Goal: Task Accomplishment & Management: Manage account settings

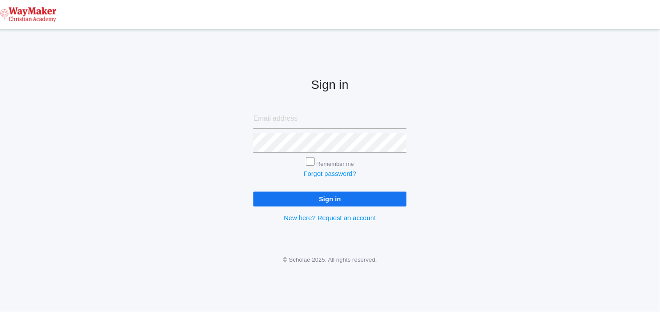
type input "[EMAIL_ADDRESS][DOMAIN_NAME]"
click at [298, 198] on input "Sign in" at bounding box center [329, 199] width 153 height 14
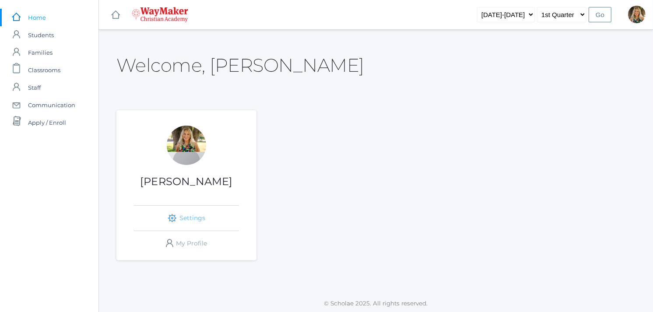
click at [192, 216] on link "icons/ui/navigation/settings Created with Sketch. Settings" at bounding box center [186, 218] width 105 height 25
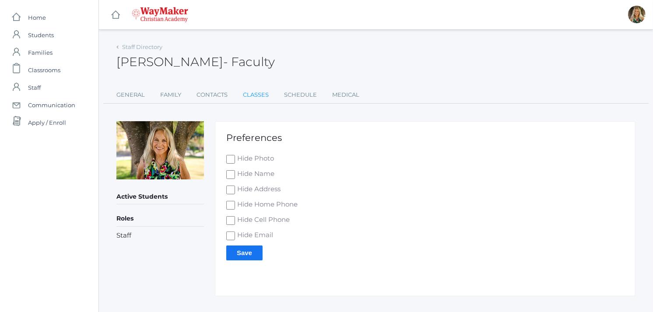
click at [259, 91] on link "Classes" at bounding box center [256, 95] width 26 height 18
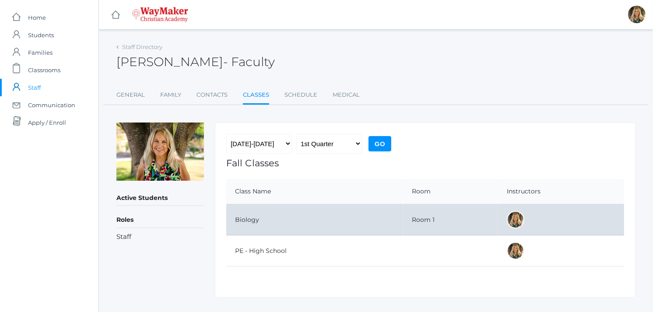
click at [250, 220] on td "Biology" at bounding box center [314, 219] width 177 height 31
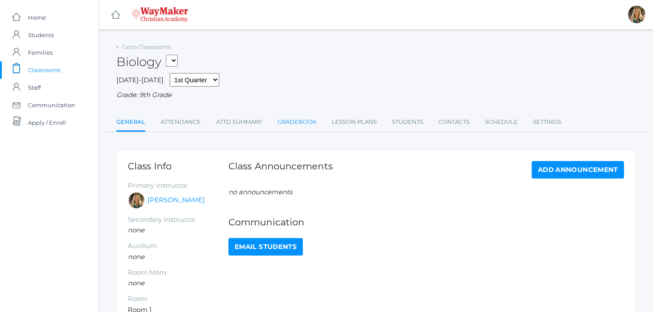
click at [296, 120] on link "Gradebook" at bounding box center [296, 122] width 39 height 18
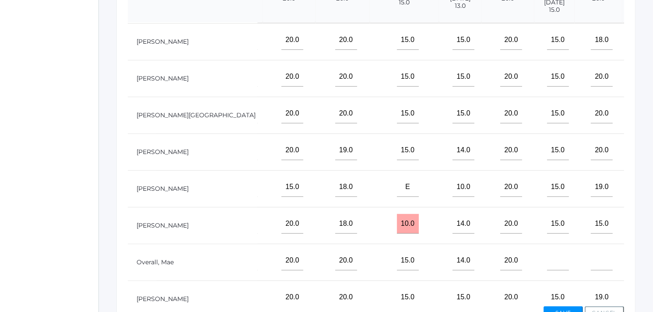
scroll to position [139, 453]
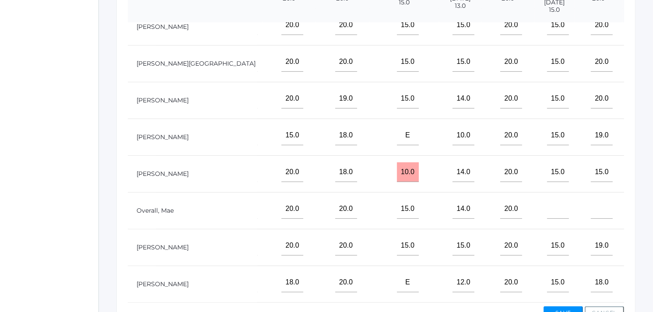
click at [622, 286] on td at bounding box center [653, 284] width 63 height 37
click at [646, 280] on input"] "text" at bounding box center [657, 283] width 22 height 20
click at [646, 244] on input"] "text" at bounding box center [657, 246] width 22 height 20
click at [646, 273] on input"] "55" at bounding box center [657, 283] width 22 height 20
type input"] "50"
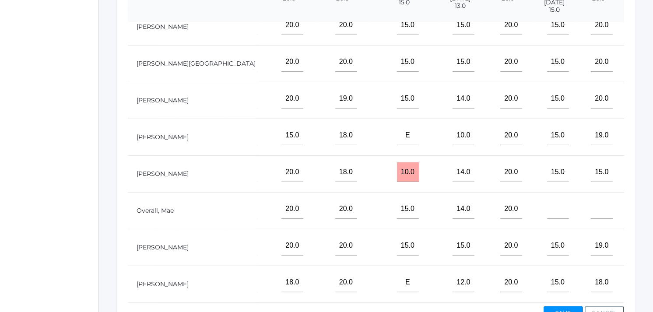
click at [646, 236] on input"] "text" at bounding box center [657, 246] width 22 height 20
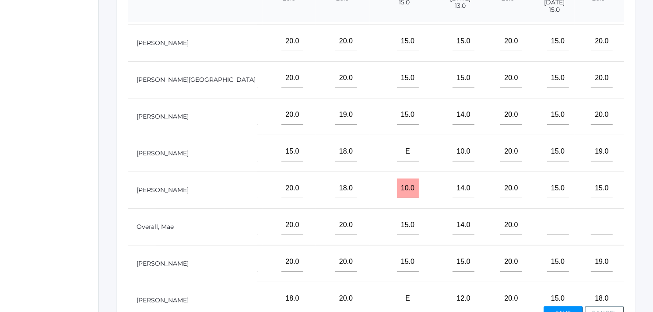
scroll to position [81, 453]
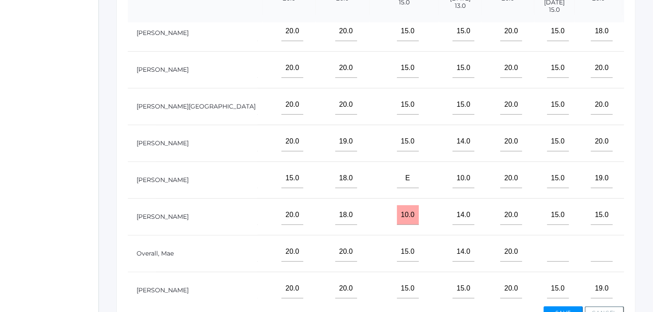
type input"] "55"
click at [646, 78] on input"] "text" at bounding box center [657, 68] width 22 height 20
type input"] "55"
click at [646, 187] on input"] "text" at bounding box center [657, 178] width 22 height 20
type input"] "5"
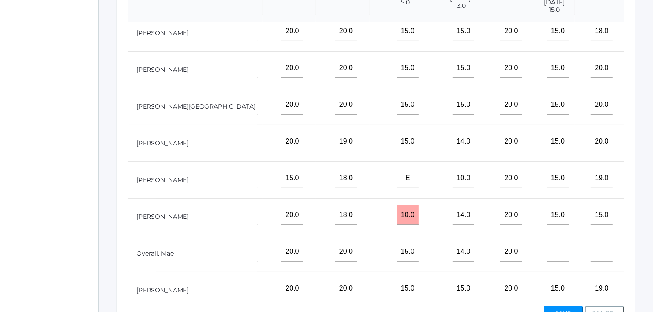
click at [646, 40] on input"] "text" at bounding box center [657, 31] width 22 height 20
type input"] "55"
click at [646, 187] on input"] "text" at bounding box center [657, 178] width 22 height 20
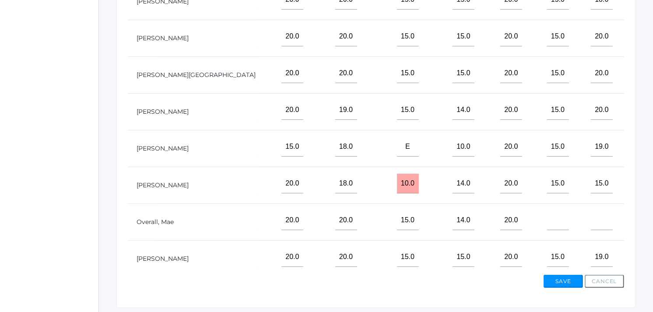
scroll to position [302, 0]
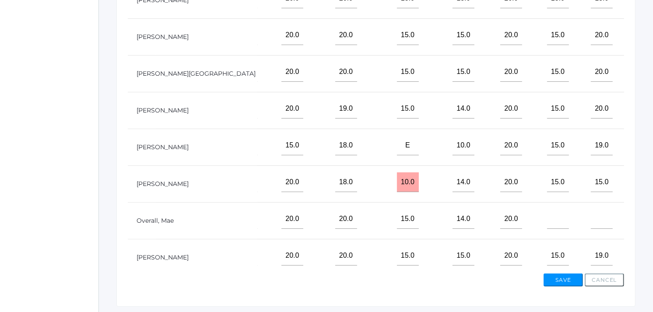
type input"] "45"
click at [574, 279] on button "Save" at bounding box center [562, 279] width 39 height 13
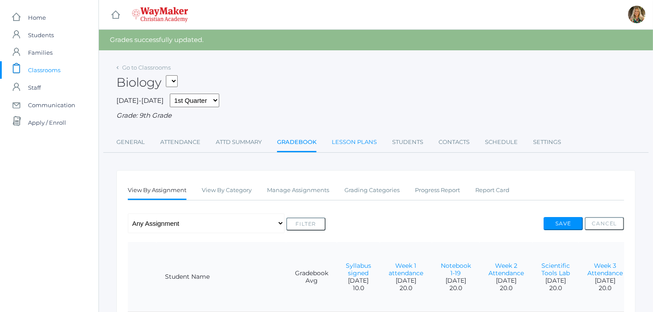
click at [366, 140] on link "Lesson Plans" at bounding box center [354, 142] width 45 height 18
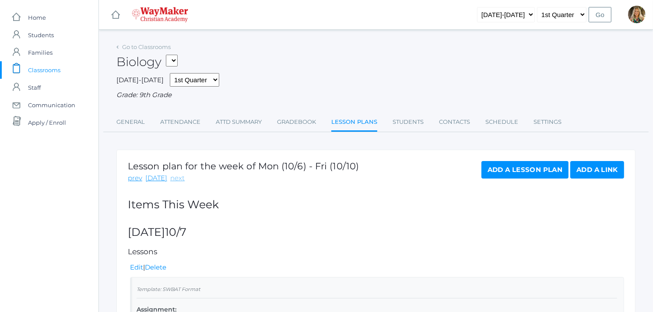
click at [174, 179] on link "next" at bounding box center [177, 178] width 14 height 10
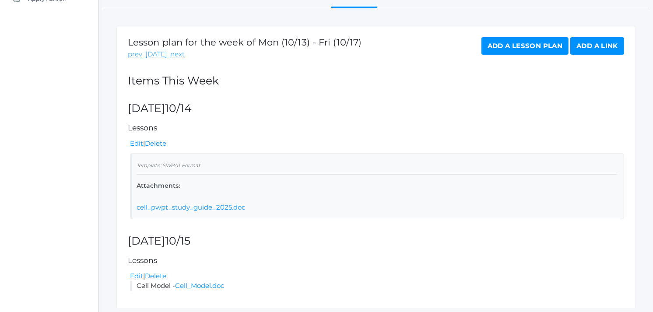
scroll to position [127, 0]
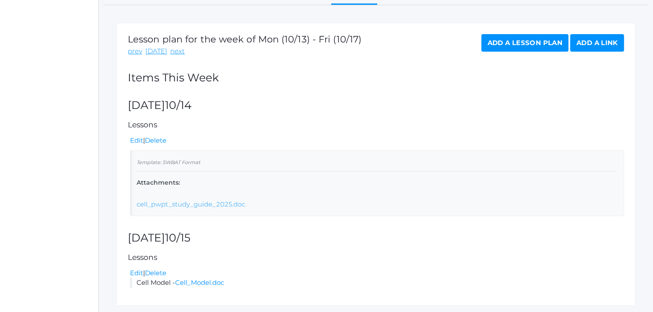
click at [177, 207] on link "cell_pwpt_study_guide_2025.doc" at bounding box center [191, 204] width 109 height 8
click at [137, 138] on link "Edit" at bounding box center [136, 140] width 13 height 8
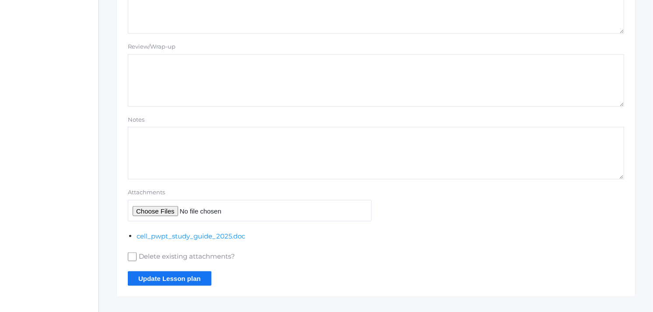
scroll to position [675, 0]
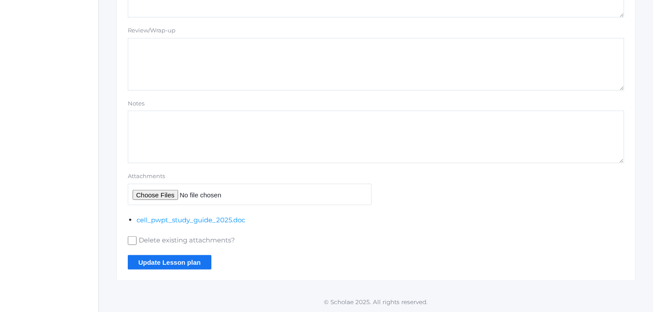
click at [151, 194] on input "Attachments" at bounding box center [250, 194] width 244 height 21
type input "C:\fakepath\Cells 2025.ppt"
click at [166, 263] on input "Update Lesson plan" at bounding box center [170, 262] width 84 height 14
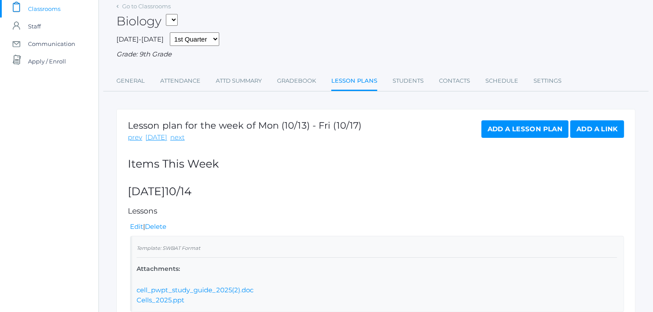
scroll to position [60, 0]
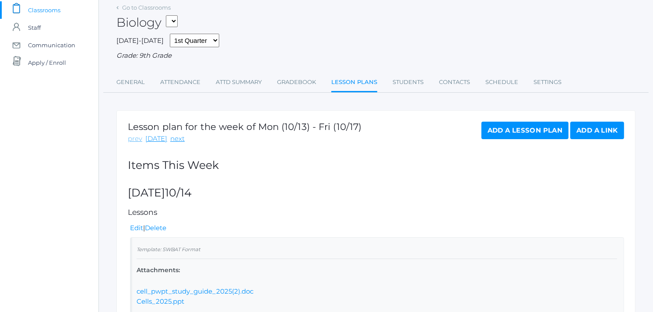
click at [136, 138] on link "prev" at bounding box center [135, 139] width 14 height 10
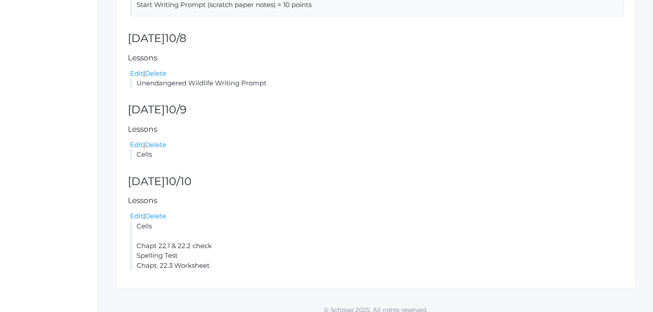
scroll to position [335, 0]
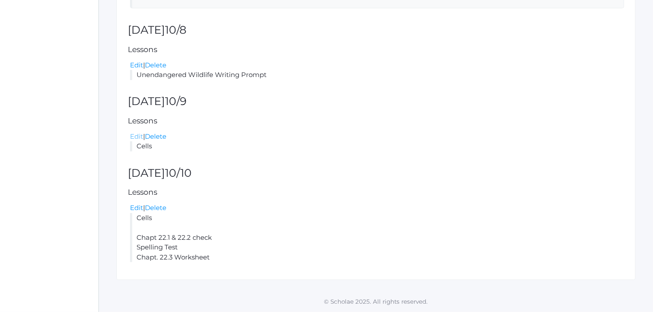
click at [138, 137] on link "Edit" at bounding box center [136, 136] width 13 height 8
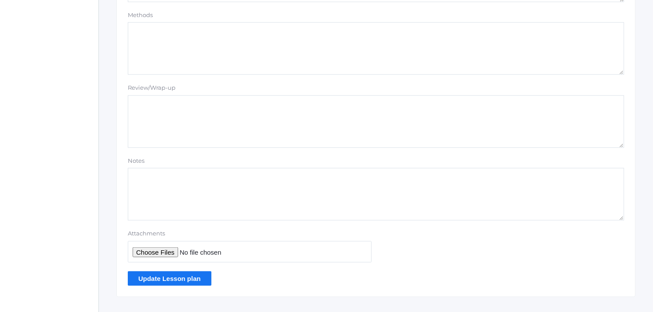
scroll to position [779, 0]
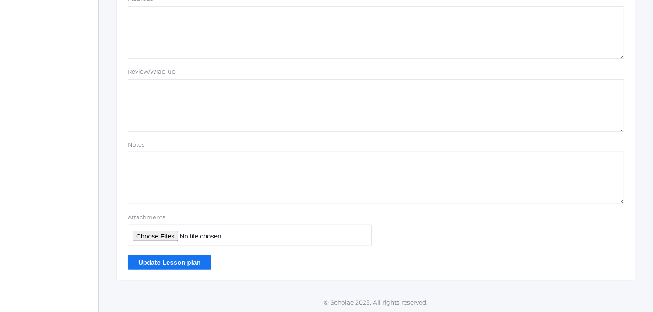
click at [150, 236] on input "Attachments" at bounding box center [250, 235] width 244 height 21
type input "C:\fakepath\Chapt 22.1 & 22.2 WkSh.docx"
click at [168, 261] on input "Update Lesson plan" at bounding box center [170, 262] width 84 height 14
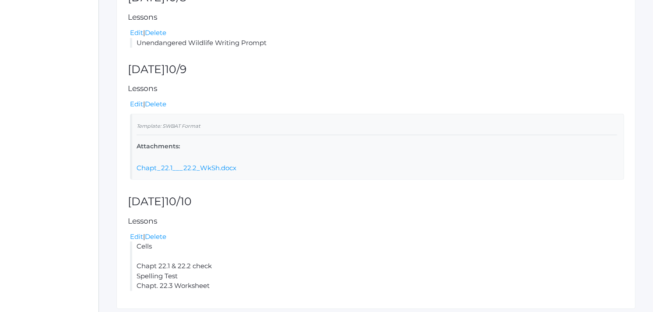
scroll to position [396, 0]
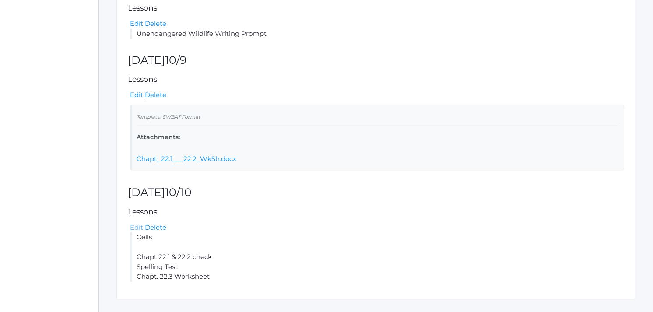
click at [137, 227] on link "Edit" at bounding box center [136, 227] width 13 height 8
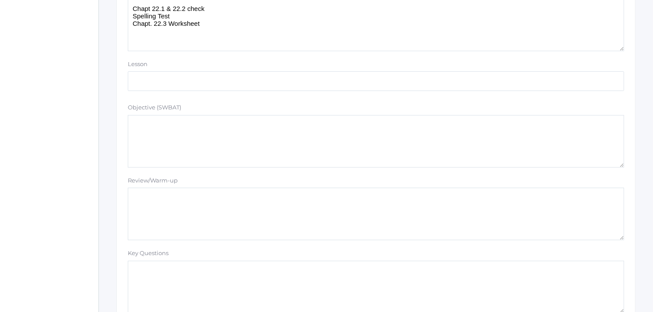
scroll to position [346, 0]
drag, startPoint x: 208, startPoint y: 21, endPoint x: 131, endPoint y: 18, distance: 77.1
click at [131, 18] on textarea "Chapt 22.1 & 22.2 check Spelling Test Chapt. 22.3 Worksheet" at bounding box center [376, 24] width 496 height 53
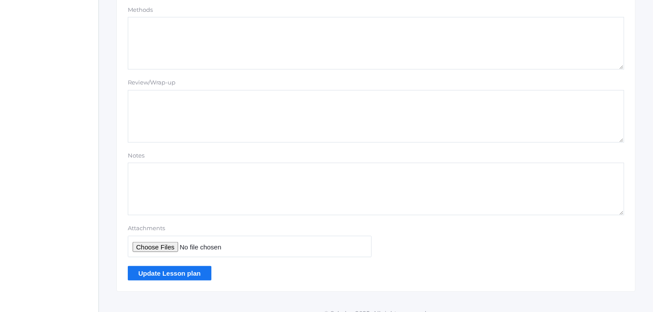
scroll to position [779, 0]
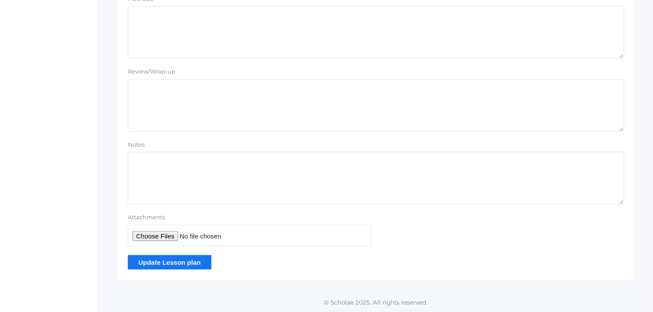
type textarea "Chapt 22.1 & 22.2 check"
click at [162, 260] on input "Update Lesson plan" at bounding box center [170, 262] width 84 height 14
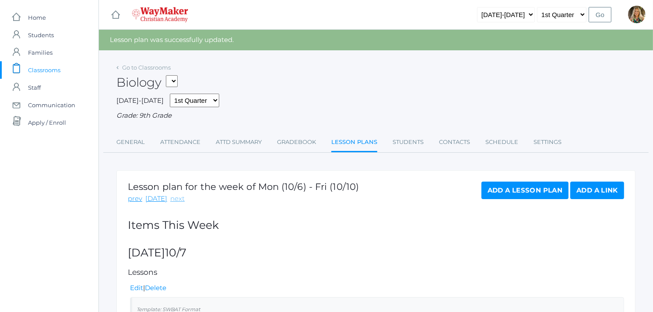
click at [172, 198] on link "next" at bounding box center [177, 199] width 14 height 10
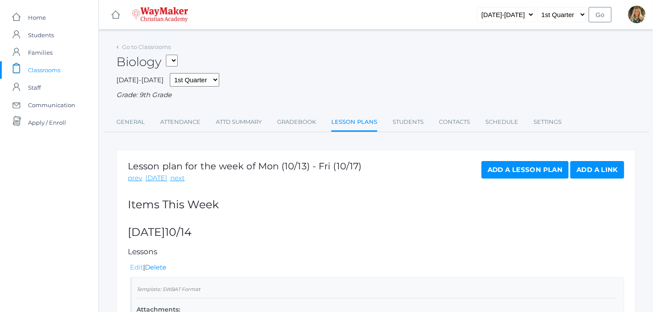
click at [138, 265] on link "Edit" at bounding box center [136, 267] width 13 height 8
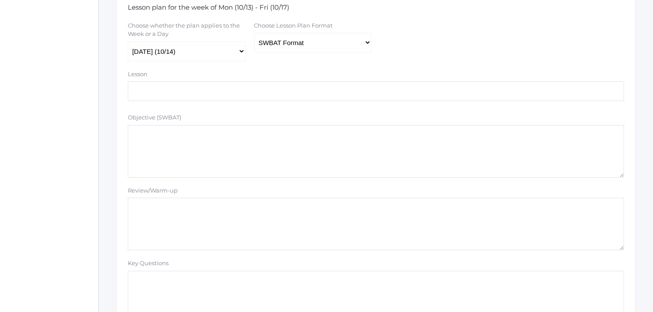
scroll to position [207, 0]
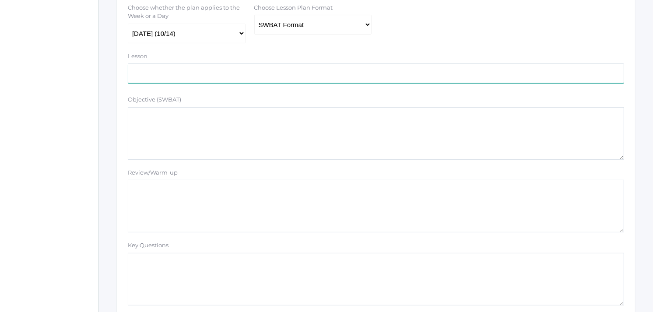
click at [147, 72] on input "text" at bounding box center [376, 73] width 496 height 20
paste input "Spelling Test Chapt. 22.3 Worksheet"
click at [165, 73] on input "Spelling Test Chapt. 22.3 Worksheet" at bounding box center [376, 73] width 496 height 20
click at [167, 69] on input "Spelling Test Chapt. 22.3 Worksheet" at bounding box center [376, 73] width 496 height 20
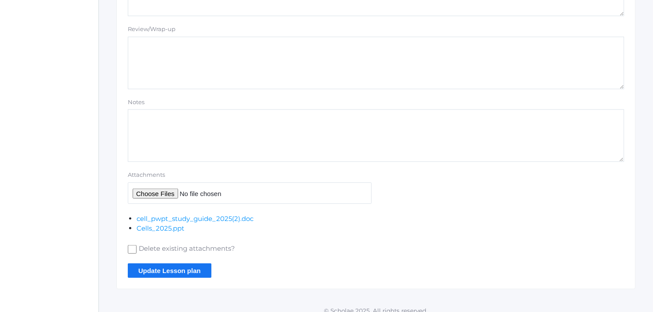
scroll to position [684, 0]
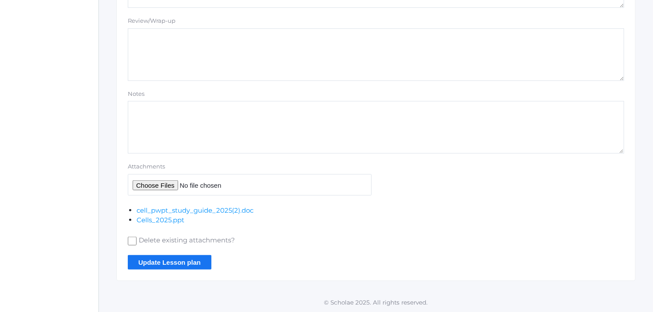
type input "Spelling Test & Chapt. 22.3 Worksheet"
click at [130, 241] on input "Delete existing attachments?" at bounding box center [132, 241] width 9 height 9
checkbox input "true"
click at [177, 264] on input "Update Lesson plan" at bounding box center [170, 262] width 84 height 14
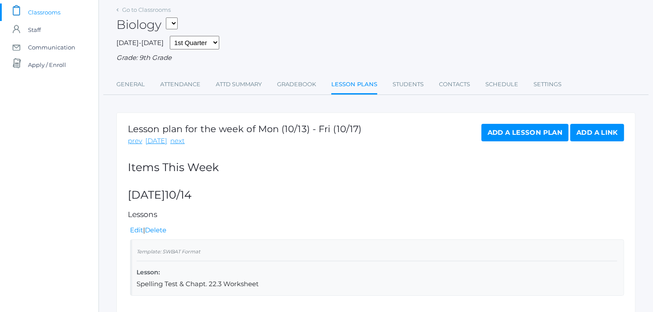
scroll to position [65, 0]
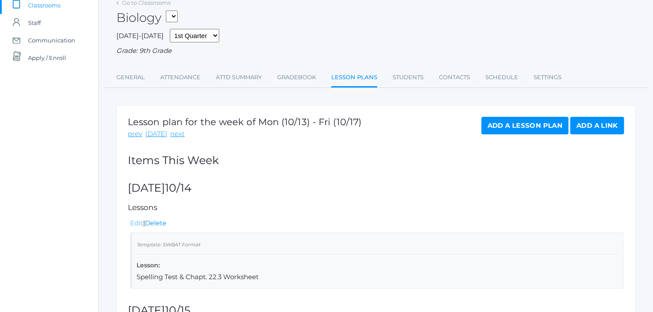
click at [134, 221] on link "Edit" at bounding box center [136, 223] width 13 height 8
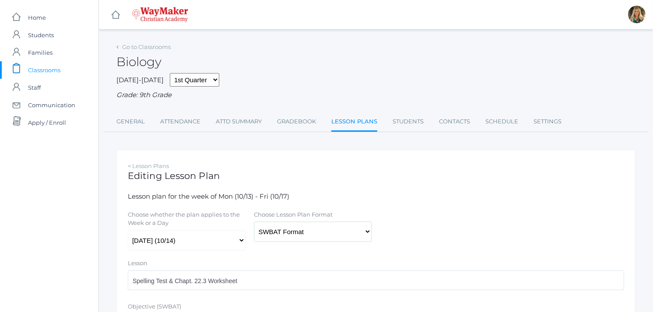
click at [368, 230] on select "Traditional Format SWBAT Format" at bounding box center [313, 232] width 118 height 20
select select "legacy"
click at [254, 222] on select "Traditional Format SWBAT Format" at bounding box center [313, 232] width 118 height 20
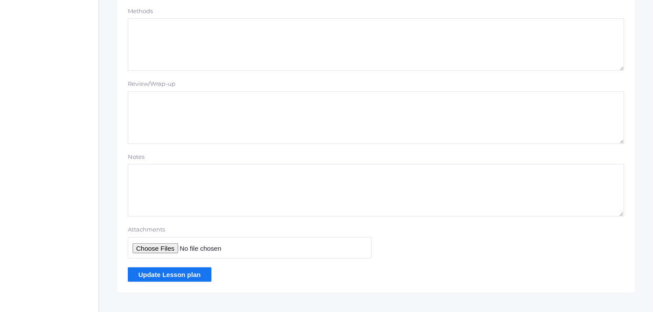
scroll to position [634, 0]
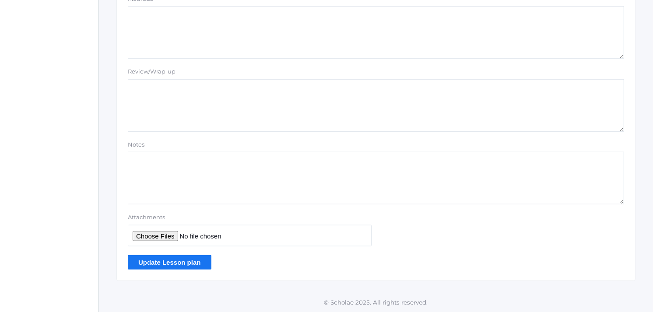
click at [159, 237] on input "Attachments" at bounding box center [250, 235] width 244 height 21
type input "C:\fakepath\Chapt 22.3 .docx"
click at [170, 260] on input "Update Lesson plan" at bounding box center [170, 262] width 84 height 14
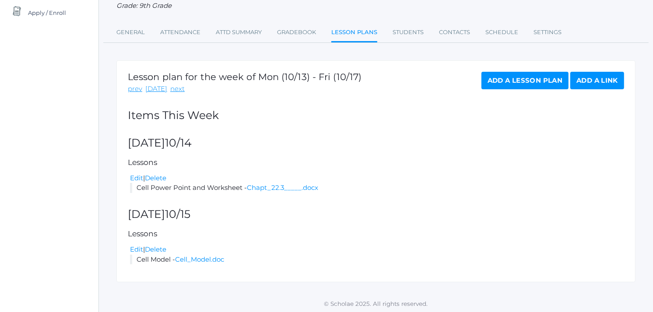
scroll to position [112, 0]
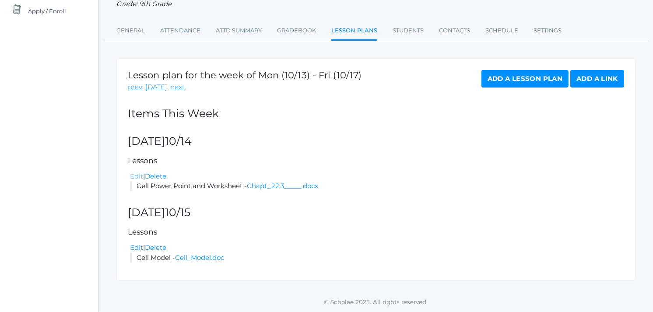
click at [141, 176] on link "Edit" at bounding box center [136, 176] width 13 height 8
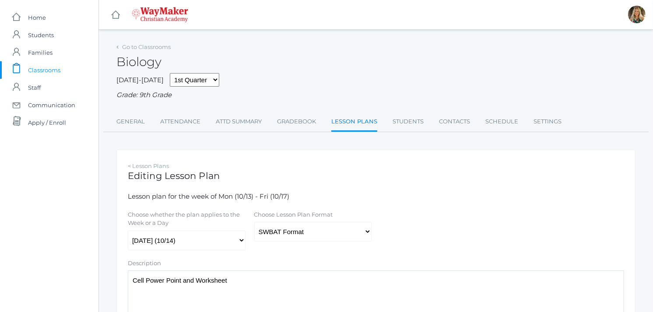
drag, startPoint x: 184, startPoint y: 286, endPoint x: 190, endPoint y: 286, distance: 6.1
click at [186, 286] on textarea "Cell Power Point and Worksheet" at bounding box center [376, 296] width 496 height 53
drag, startPoint x: 193, startPoint y: 283, endPoint x: 133, endPoint y: 278, distance: 60.6
click at [133, 278] on textarea "Cell Power Point and Worksheet" at bounding box center [376, 296] width 496 height 53
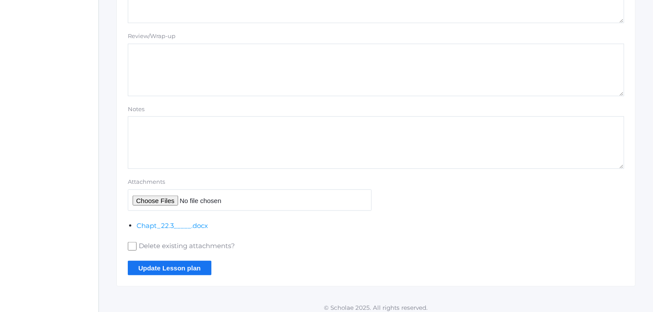
scroll to position [820, 0]
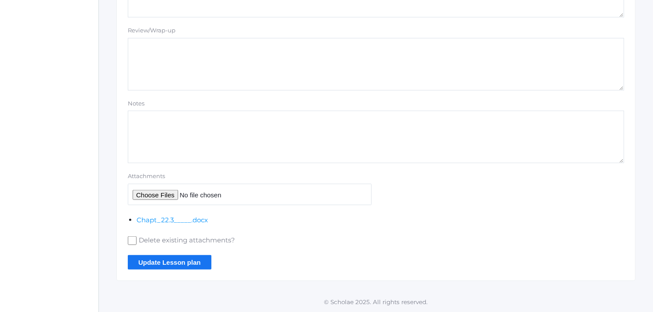
type textarea "Spelling Vocab. Test & Chapt 22.3 Worksheet"
click at [147, 195] on input "Attachments" at bounding box center [250, 194] width 244 height 21
type input "C:\fakepath\Vocab 3 Cell spell.doc"
click at [167, 263] on input "Update Lesson plan" at bounding box center [170, 262] width 84 height 14
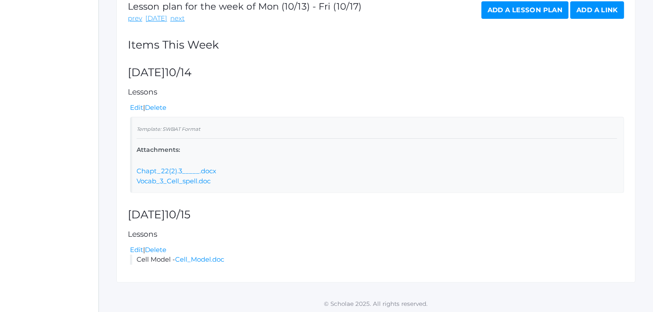
scroll to position [182, 0]
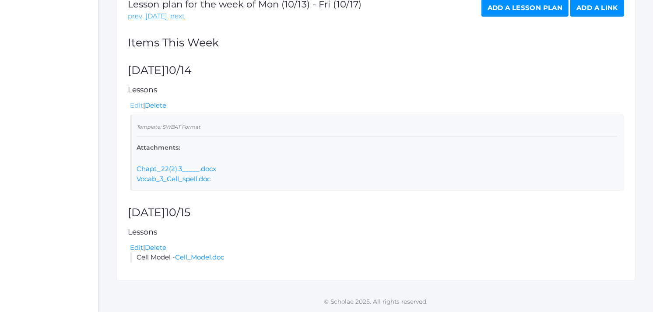
click at [137, 106] on link "Edit" at bounding box center [136, 105] width 13 height 8
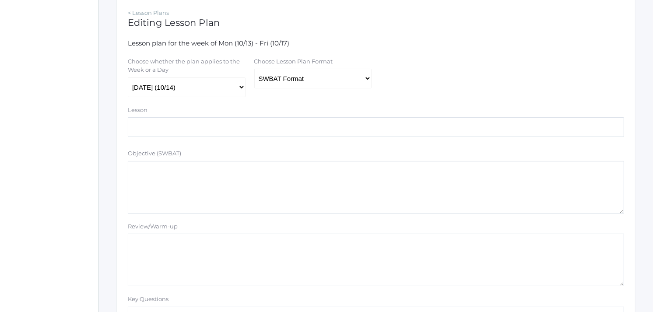
scroll to position [158, 0]
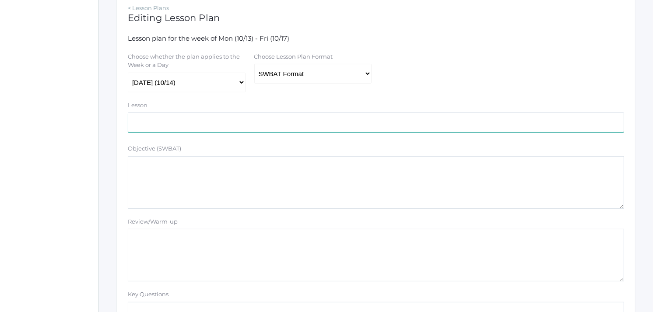
click at [144, 116] on input "text" at bounding box center [376, 122] width 496 height 20
type input "Spelling Test & Chapt. 22.3 Worksheet"
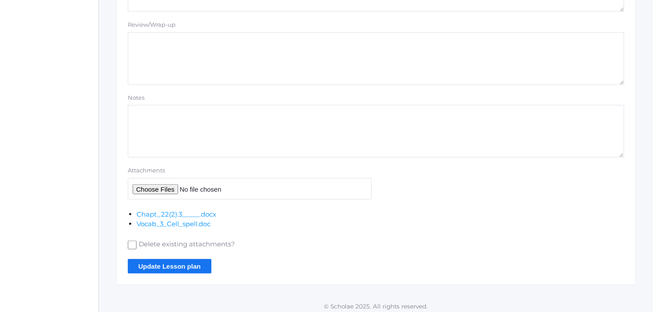
scroll to position [684, 0]
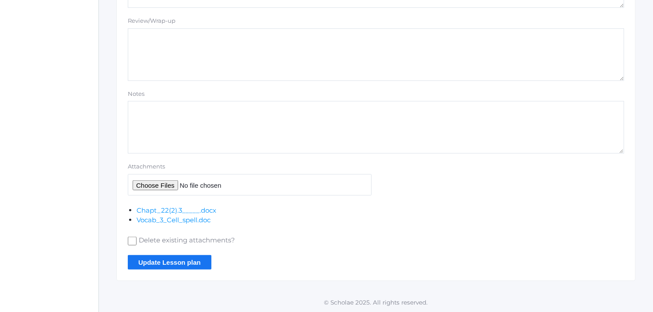
click at [178, 260] on input "Update Lesson plan" at bounding box center [170, 262] width 84 height 14
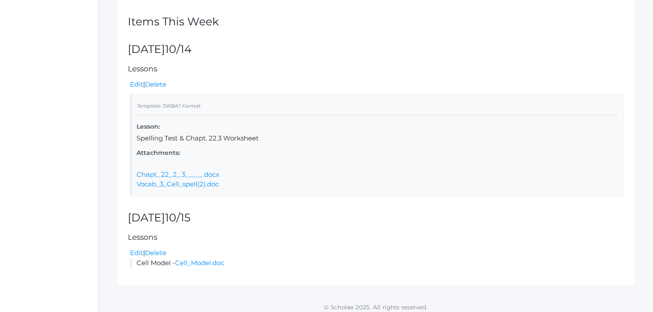
scroll to position [209, 0]
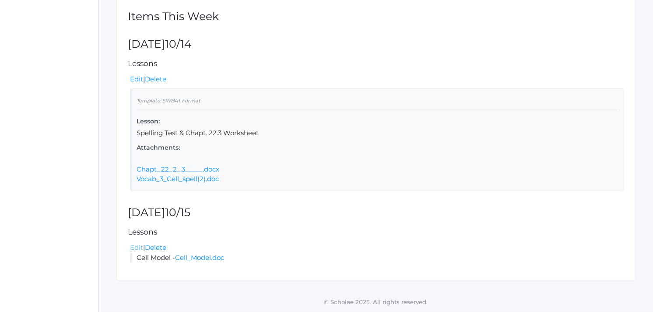
click at [134, 246] on link "Edit" at bounding box center [136, 247] width 13 height 8
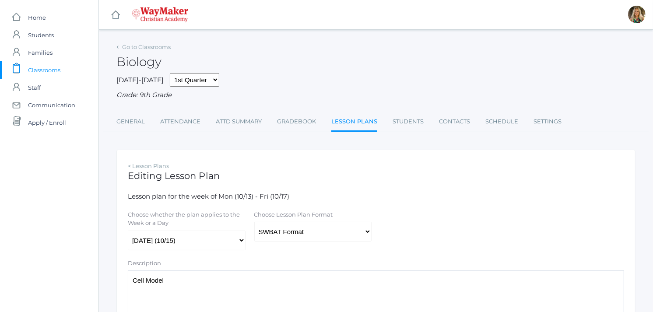
drag, startPoint x: 172, startPoint y: 277, endPoint x: 177, endPoint y: 275, distance: 6.3
click at [172, 277] on textarea "Cell Model" at bounding box center [376, 296] width 496 height 53
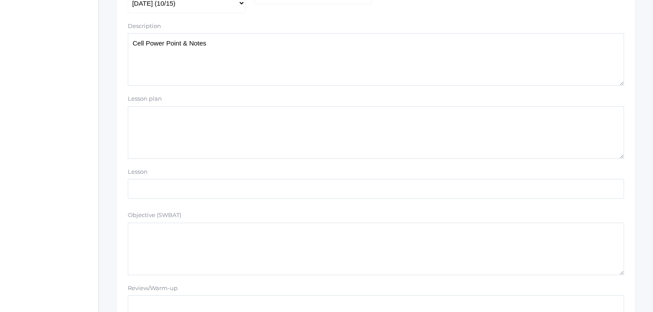
scroll to position [234, 0]
type textarea "Cell Power Point & Notes"
click at [160, 127] on textarea "Lesson plan" at bounding box center [376, 136] width 496 height 53
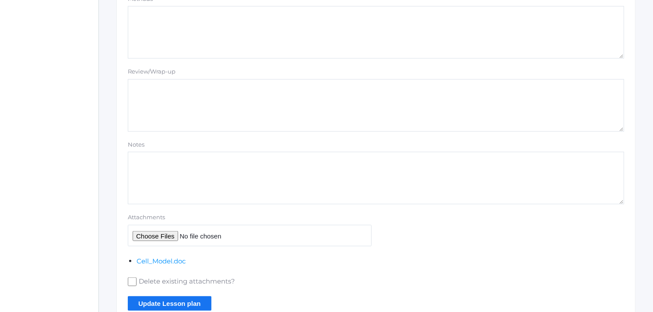
scroll to position [820, 0]
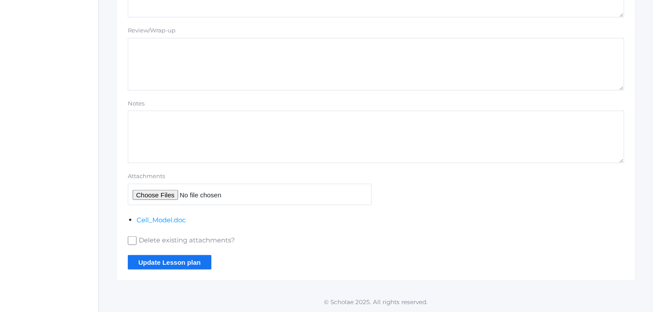
click at [136, 239] on input "Delete existing attachments?" at bounding box center [132, 240] width 9 height 9
checkbox input "true"
click at [182, 263] on input "Update Lesson plan" at bounding box center [170, 262] width 84 height 14
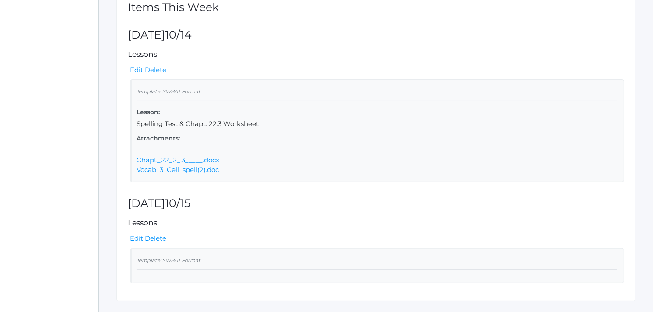
scroll to position [239, 0]
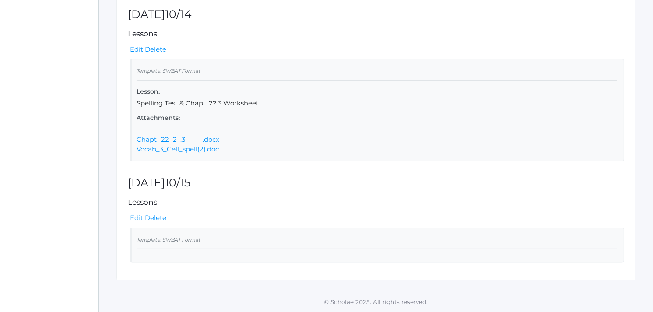
click at [135, 214] on link "Edit" at bounding box center [136, 218] width 13 height 8
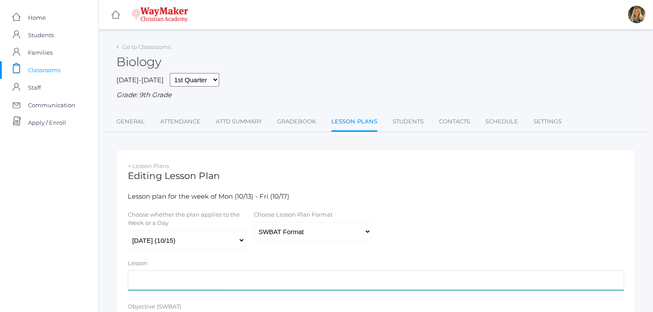
click at [159, 274] on input "text" at bounding box center [376, 280] width 496 height 20
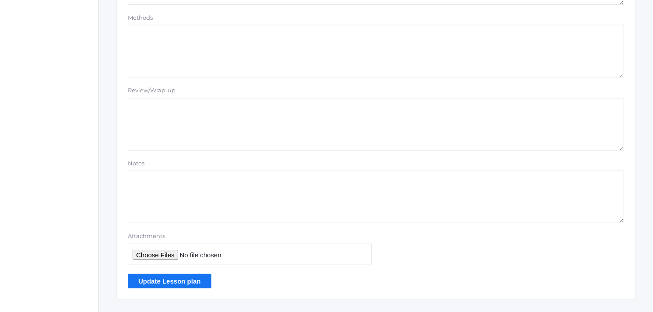
scroll to position [634, 0]
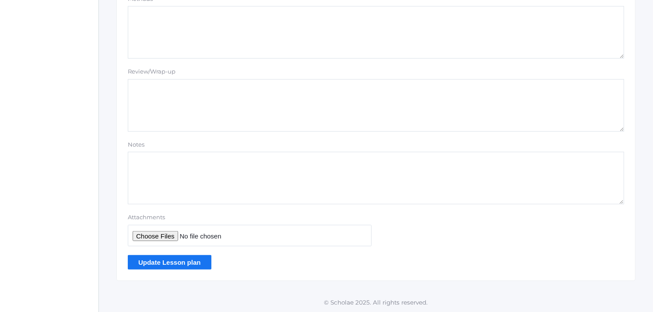
type input "Cell Power Point $ Notes"
click at [145, 236] on input "Attachments" at bounding box center [250, 235] width 244 height 21
type input "C:\fakepath\Cells 2025.ppt"
click at [170, 259] on input "Update Lesson plan" at bounding box center [170, 262] width 84 height 14
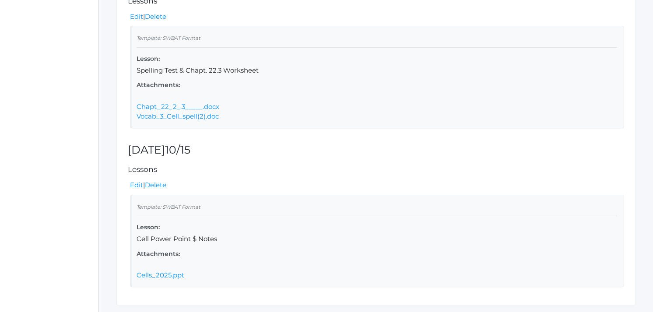
scroll to position [296, 0]
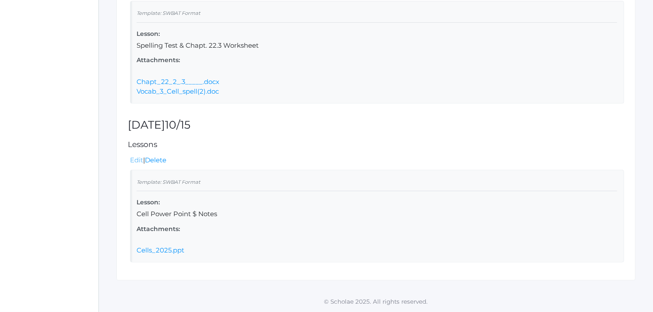
click at [138, 159] on link "Edit" at bounding box center [136, 160] width 13 height 8
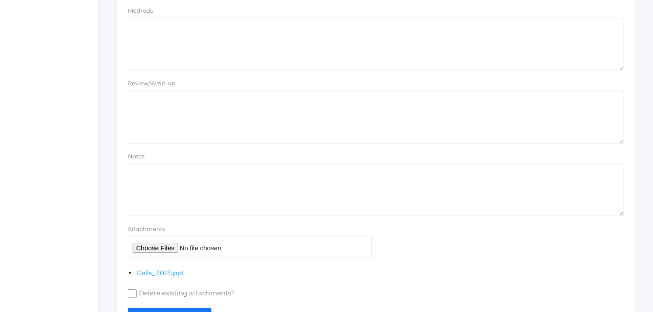
scroll to position [675, 0]
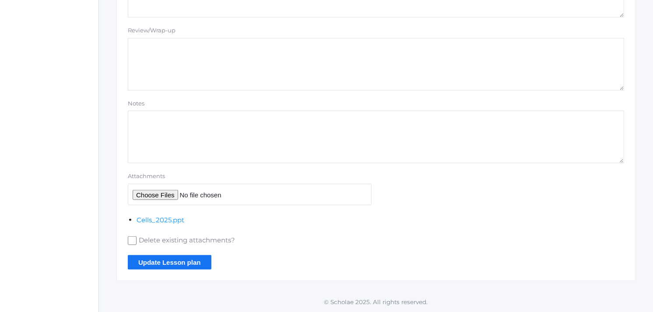
click at [148, 195] on input "Attachments" at bounding box center [250, 194] width 244 height 21
type input "C:\fakepath\cell pwpt study guide 2025.doc"
click at [187, 264] on input "Update Lesson plan" at bounding box center [170, 262] width 84 height 14
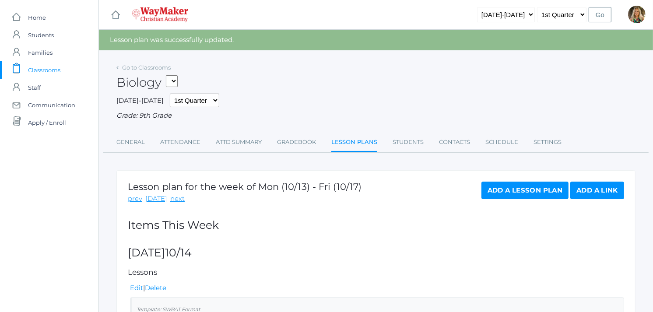
click at [531, 190] on link "Add a Lesson Plan" at bounding box center [524, 191] width 87 height 18
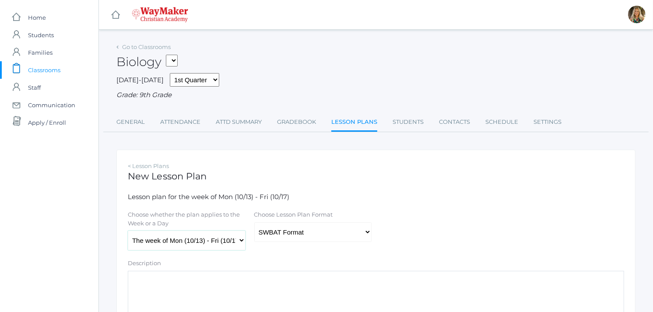
click at [240, 241] on select "The week of Mon (10/13) - Fri (10/17) Monday (10/13) Tuesday (10/14) Wednesday …" at bounding box center [187, 241] width 118 height 20
select select "2025-10-16"
click at [128, 231] on select "The week of Mon (10/13) - Fri (10/17) Monday (10/13) Tuesday (10/14) Wednesday …" at bounding box center [187, 241] width 118 height 20
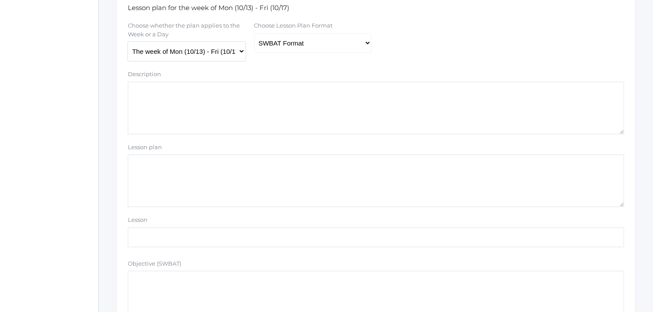
scroll to position [214, 0]
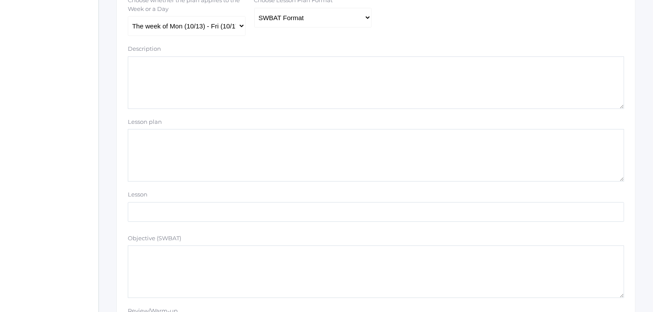
click at [158, 57] on textarea "Description" at bounding box center [376, 82] width 496 height 53
type textarea "Cell Model"
drag, startPoint x: 193, startPoint y: 154, endPoint x: 200, endPoint y: 158, distance: 8.6
click at [194, 155] on textarea "Lesson plan" at bounding box center [376, 155] width 496 height 53
click at [365, 16] on select "Traditional Format SWBAT Format" at bounding box center [313, 18] width 118 height 20
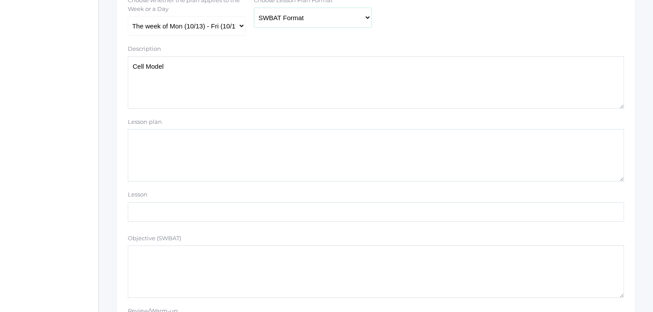
select select "legacy"
click at [254, 8] on select "Traditional Format SWBAT Format" at bounding box center [313, 18] width 118 height 20
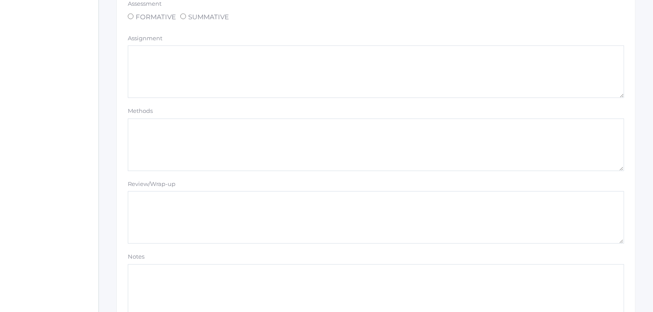
scroll to position [779, 0]
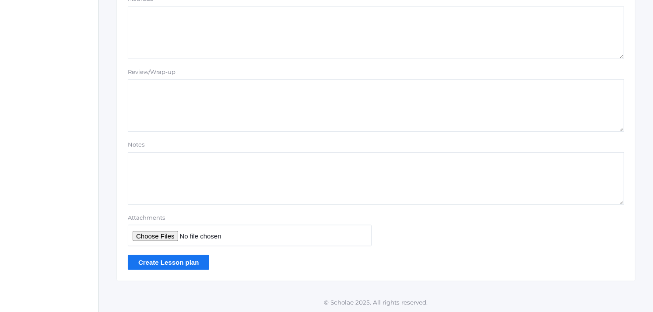
click at [150, 235] on input "Attachments" at bounding box center [250, 235] width 244 height 21
type input "C:\fakepath\Cell Model.doc"
click at [165, 261] on input "Create Lesson plan" at bounding box center [168, 262] width 81 height 14
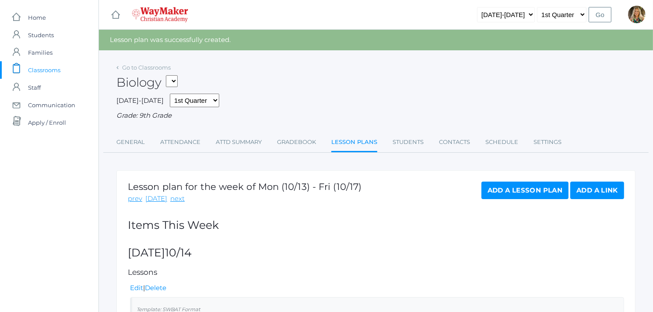
click at [506, 189] on link "Add a Lesson Plan" at bounding box center [524, 191] width 87 height 18
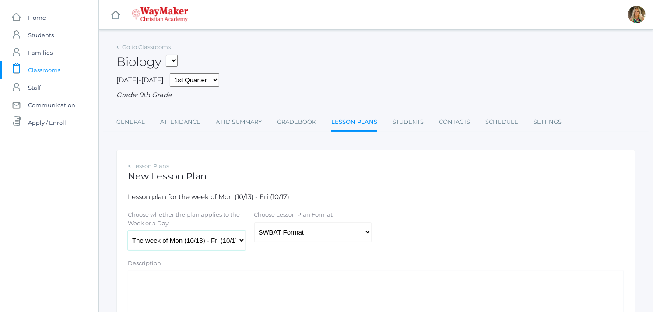
click at [242, 241] on select "The week of Mon (10/13) - Fri (10/17) [DATE] (10/13) [DATE] (10/14) [DATE] (10/…" at bounding box center [187, 241] width 118 height 20
select select "2025-10-17"
click at [128, 231] on select "The week of Mon (10/13) - Fri (10/17) [DATE] (10/13) [DATE] (10/14) [DATE] (10/…" at bounding box center [187, 241] width 118 height 20
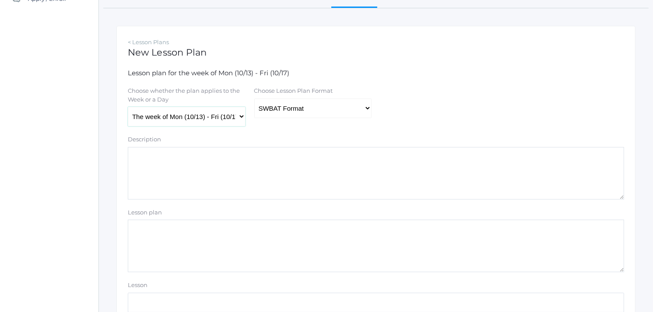
scroll to position [98, 0]
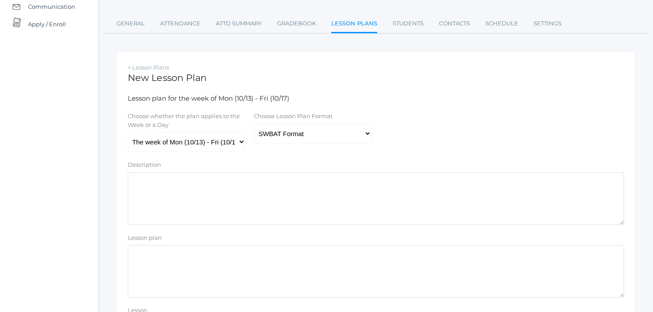
click at [158, 176] on textarea "Description" at bounding box center [376, 198] width 496 height 53
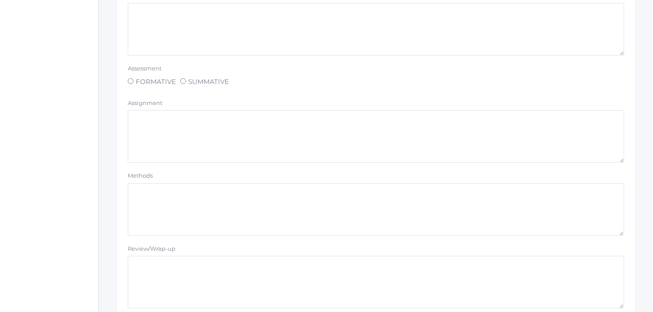
scroll to position [779, 0]
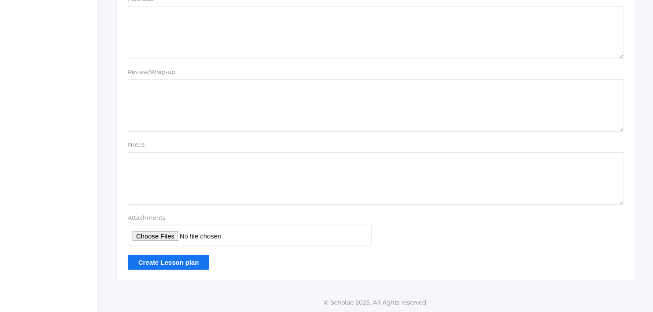
type textarea "Cell Model continued"
click at [179, 263] on input "Create Lesson plan" at bounding box center [168, 262] width 81 height 14
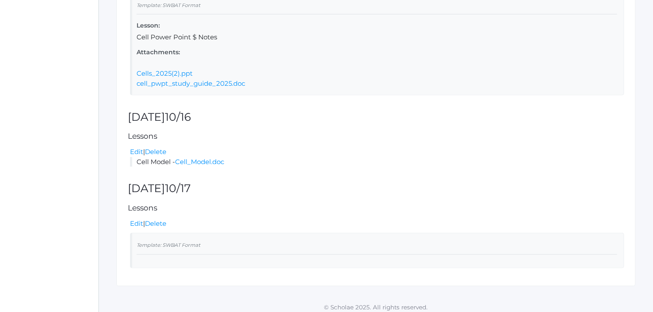
scroll to position [479, 0]
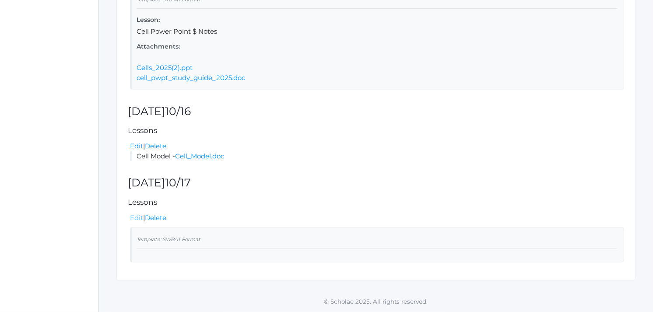
click at [139, 216] on link "Edit" at bounding box center [136, 218] width 13 height 8
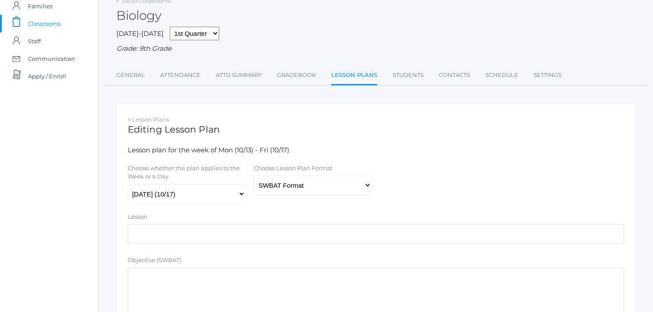
scroll to position [51, 0]
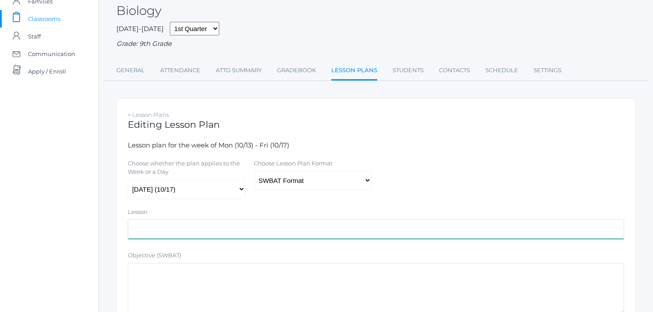
click at [144, 224] on input "text" at bounding box center [376, 229] width 496 height 20
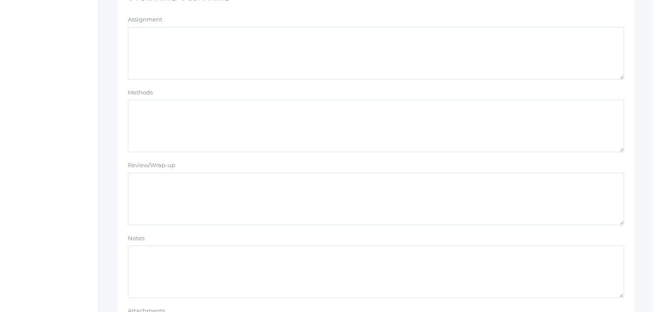
scroll to position [634, 0]
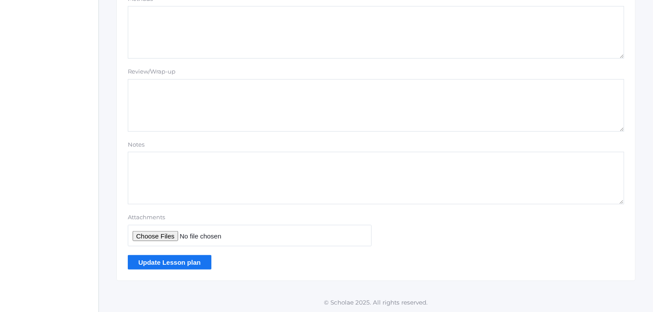
type input "Cell Model Continued"
click at [173, 260] on input "Update Lesson plan" at bounding box center [170, 262] width 84 height 14
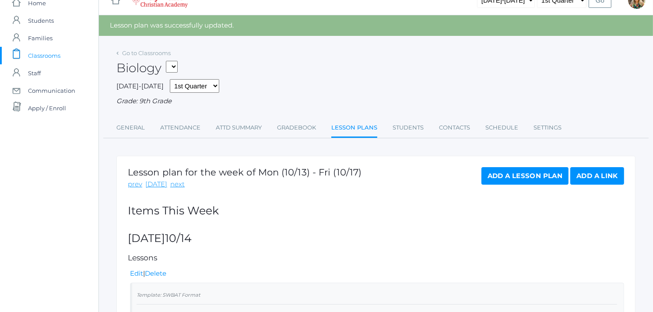
scroll to position [3, 0]
